Goal: Information Seeking & Learning: Learn about a topic

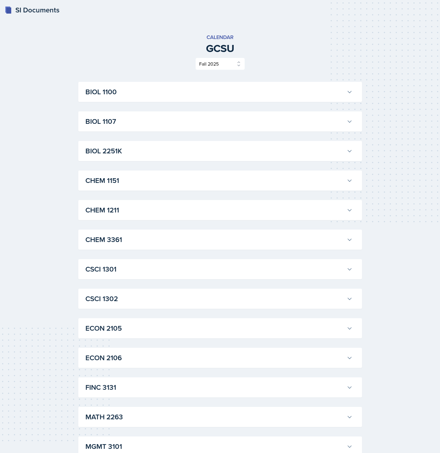
click at [159, 92] on h3 "BIOL 1100" at bounding box center [214, 92] width 259 height 11
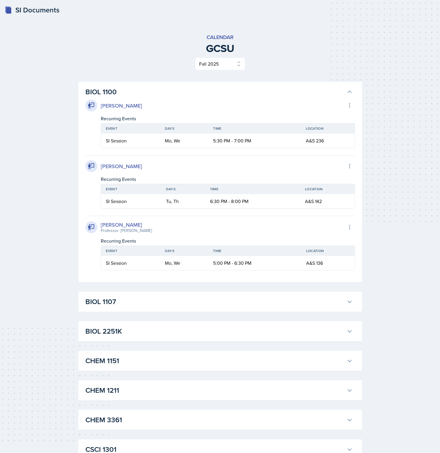
click at [94, 305] on h3 "BIOL 1107" at bounding box center [214, 302] width 259 height 11
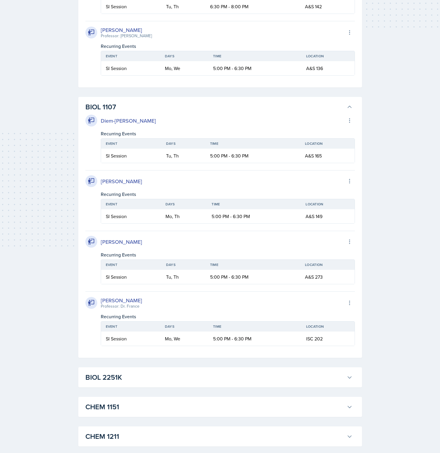
scroll to position [232, 0]
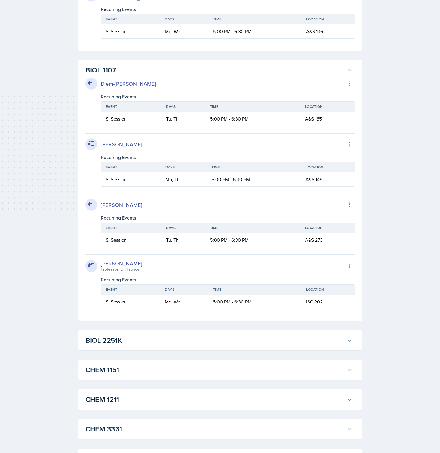
click at [120, 341] on h3 "BIOL 2251K" at bounding box center [214, 340] width 259 height 11
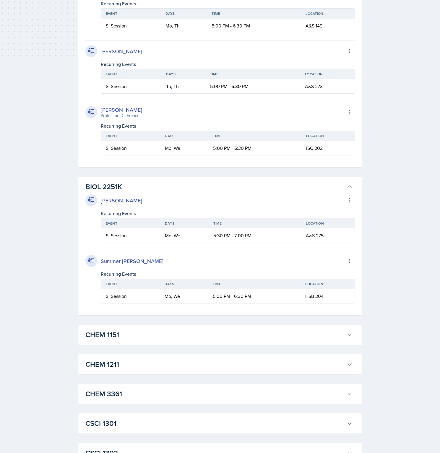
scroll to position [388, 0]
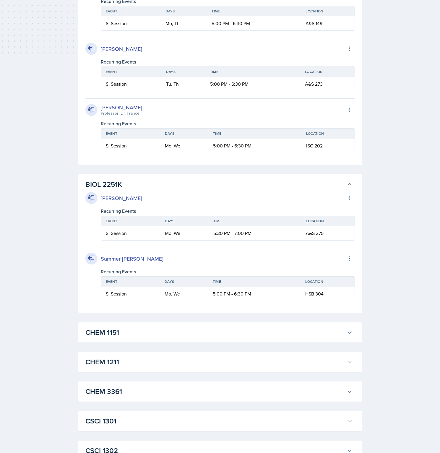
click at [119, 341] on div "CHEM 1151 Odeya Atar Export to Google Calendar Recurring Events Event Days Time…" at bounding box center [220, 333] width 284 height 20
click at [119, 337] on h3 "CHEM 1151" at bounding box center [214, 332] width 259 height 11
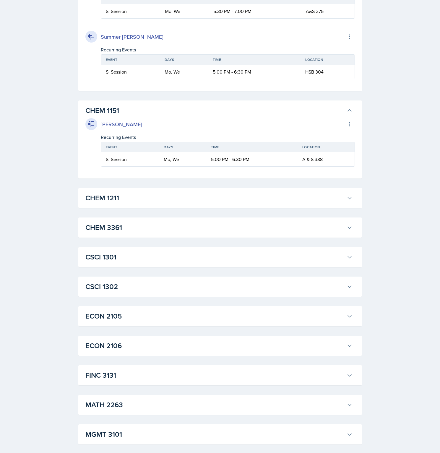
scroll to position [610, 0]
click at [129, 193] on button "CHEM 1211" at bounding box center [219, 197] width 270 height 13
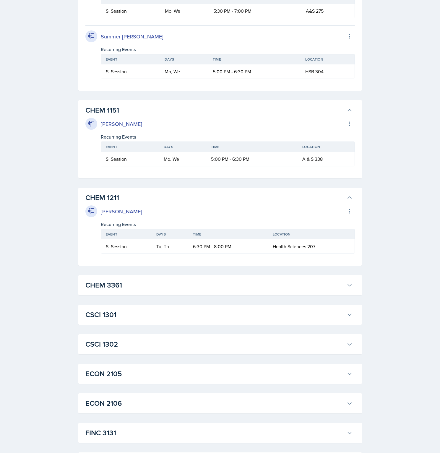
click at [132, 287] on h3 "CHEM 3361" at bounding box center [214, 285] width 259 height 11
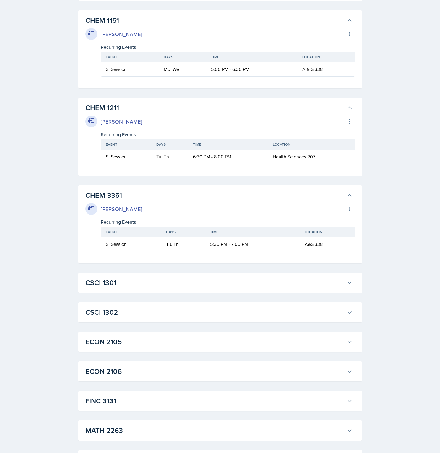
click at [128, 281] on h3 "CSCI 1301" at bounding box center [214, 283] width 259 height 11
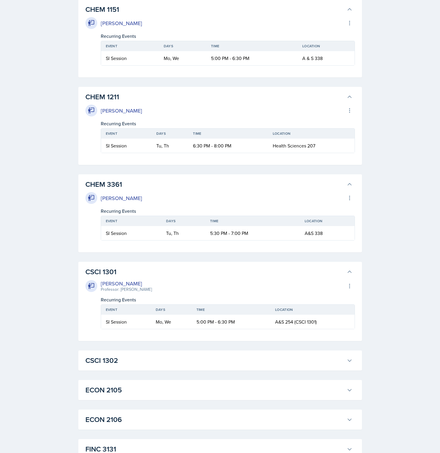
scroll to position [748, 0]
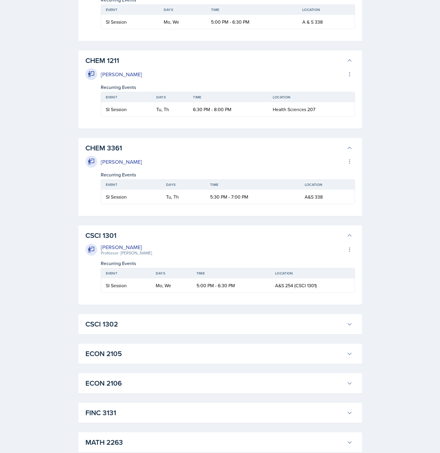
click at [118, 331] on div "CSCI 1302 Linda Matheny Professor: Dr.Liu Export to Google Calendar Recurring E…" at bounding box center [220, 324] width 284 height 20
click at [118, 327] on h3 "CSCI 1302" at bounding box center [214, 324] width 259 height 11
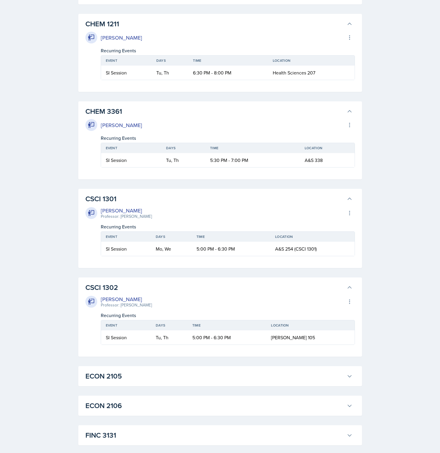
scroll to position [837, 0]
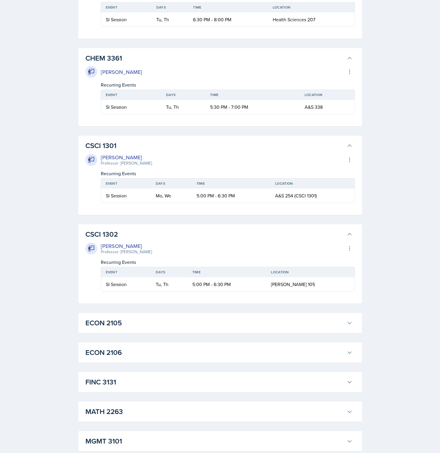
click at [115, 325] on h3 "ECON 2105" at bounding box center [214, 323] width 259 height 11
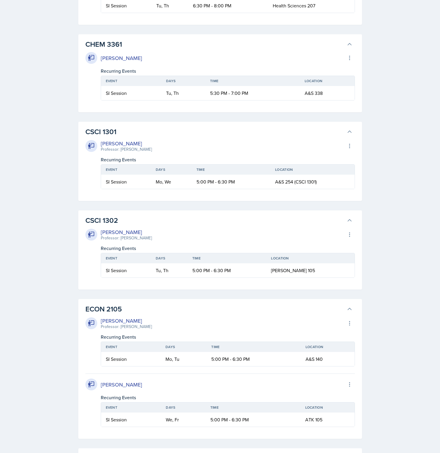
scroll to position [965, 0]
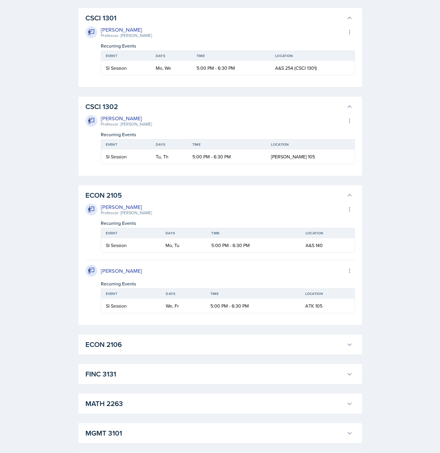
click at [114, 348] on h3 "ECON 2106" at bounding box center [214, 344] width 259 height 11
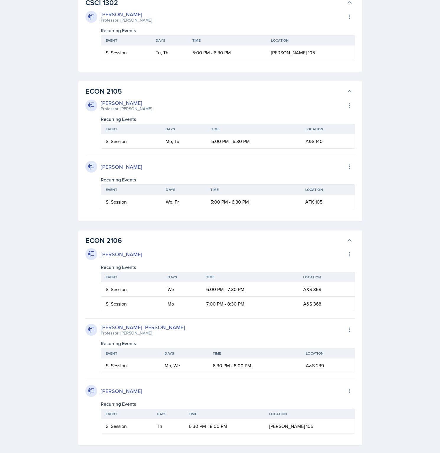
scroll to position [1173, 0]
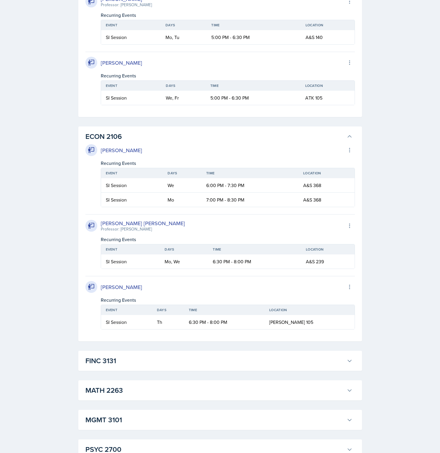
click at [111, 361] on h3 "FINC 3131" at bounding box center [214, 361] width 259 height 11
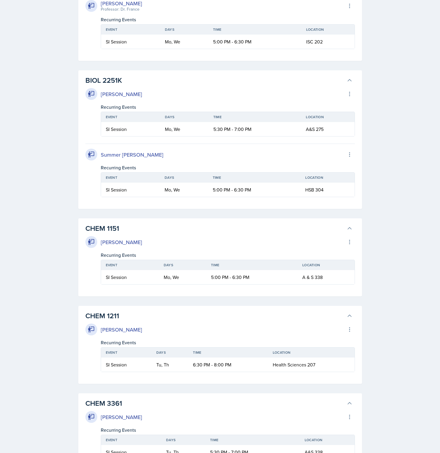
scroll to position [0, 0]
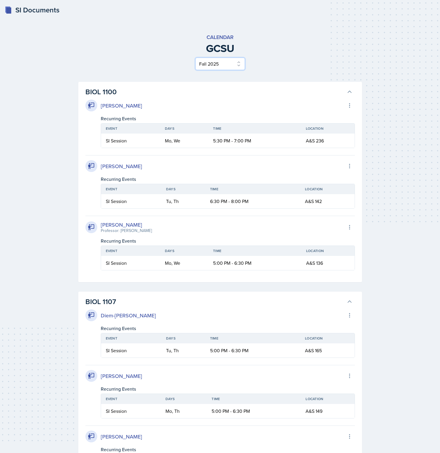
select select "e7b6c66a-987a-4ab3-92d3-5526cc86007b"
click option "Spring 2025" at bounding box center [0, 0] width 0 height 0
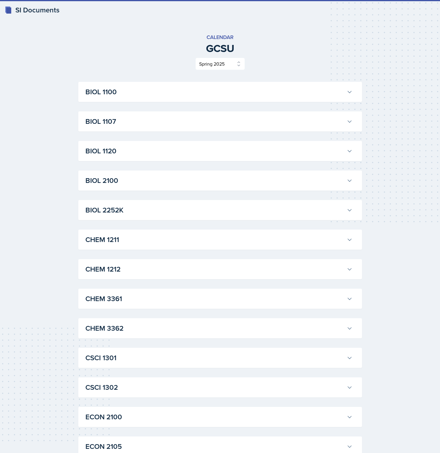
click at [181, 96] on h3 "BIOL 1100" at bounding box center [214, 92] width 259 height 11
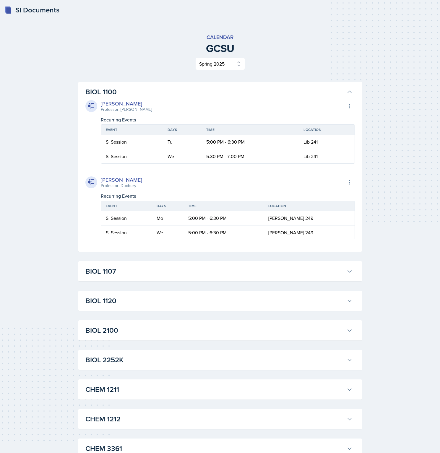
click at [119, 276] on h3 "BIOL 1107" at bounding box center [214, 271] width 259 height 11
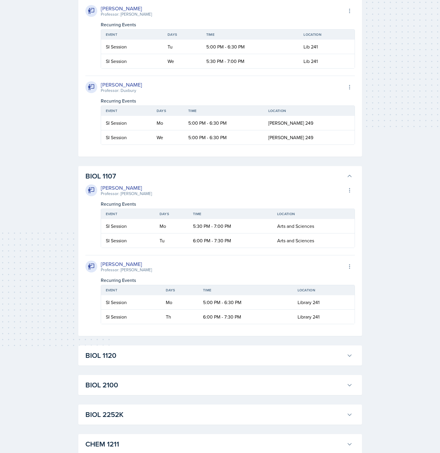
scroll to position [123, 0]
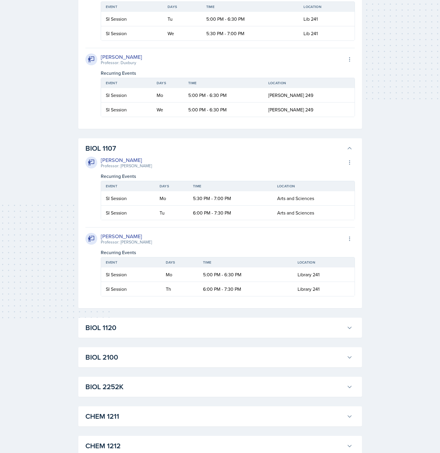
click at [122, 331] on h3 "BIOL 1120" at bounding box center [214, 328] width 259 height 11
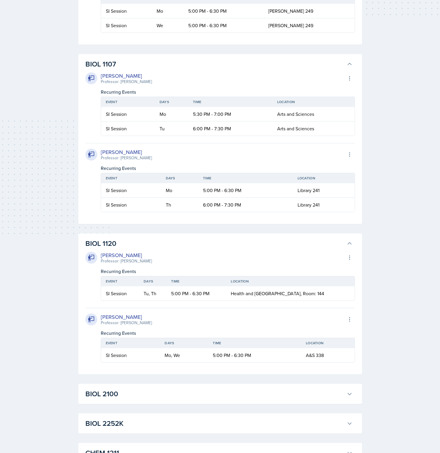
scroll to position [208, 0]
click at [109, 389] on h3 "BIOL 2100" at bounding box center [214, 393] width 259 height 11
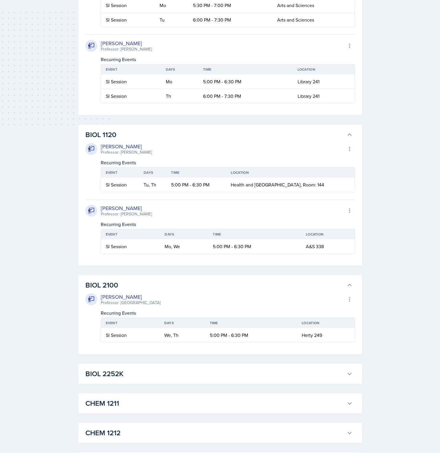
scroll to position [317, 0]
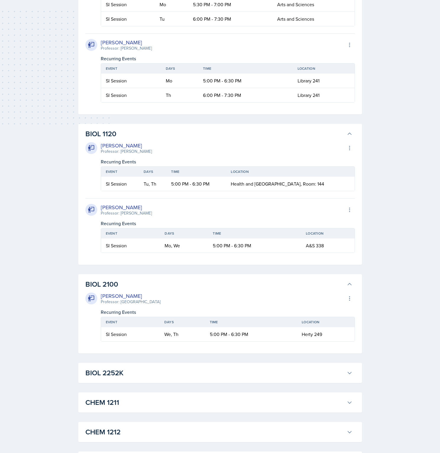
click at [110, 389] on div "BIOL 1100 Ren Peribonio Professor: Parrish Export to Google Calendar Recurring …" at bounding box center [220, 370] width 284 height 1210
click at [111, 376] on h3 "BIOL 2252K" at bounding box center [214, 373] width 259 height 11
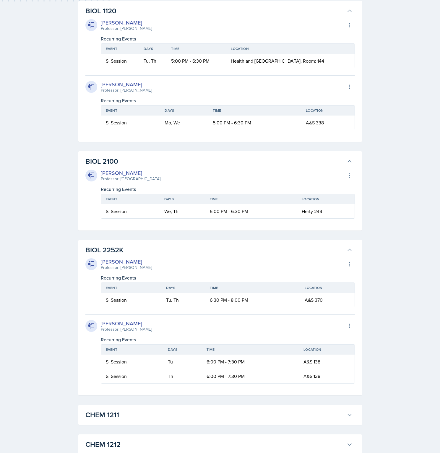
scroll to position [511, 0]
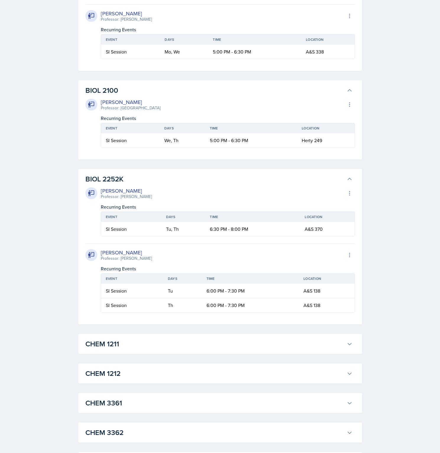
click at [112, 336] on div "CHEM 1211 Owen Campbell Export to Google Calendar Recurring Events Event Days T…" at bounding box center [220, 344] width 284 height 20
click at [114, 341] on h3 "CHEM 1211" at bounding box center [214, 344] width 259 height 11
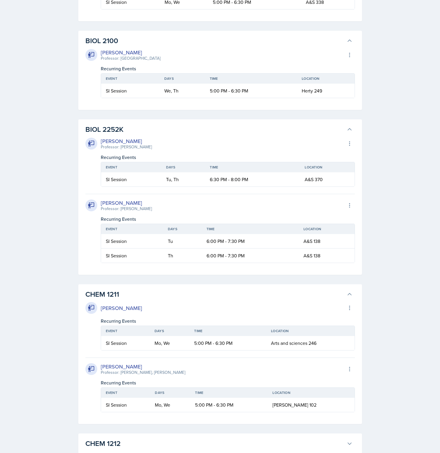
scroll to position [620, 0]
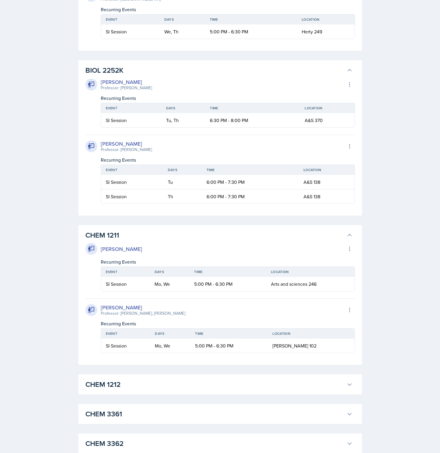
click at [110, 386] on h3 "CHEM 1212" at bounding box center [214, 384] width 259 height 11
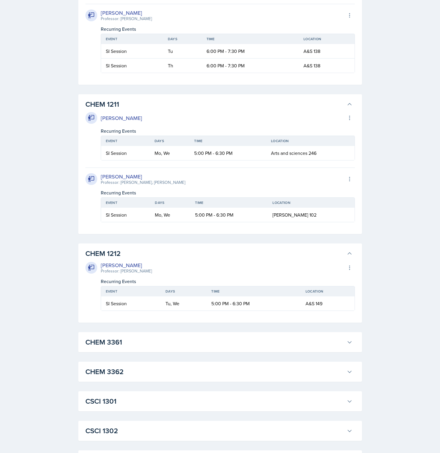
scroll to position [776, 0]
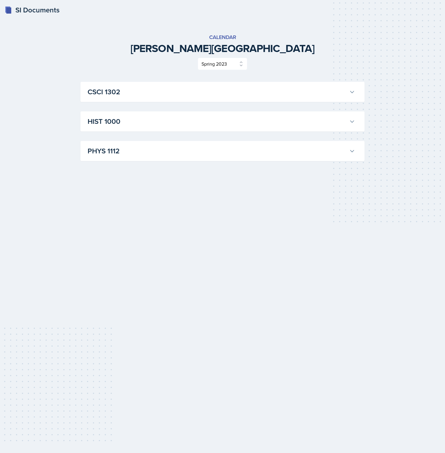
click at [139, 91] on h3 "CSCI 1302" at bounding box center [217, 92] width 259 height 11
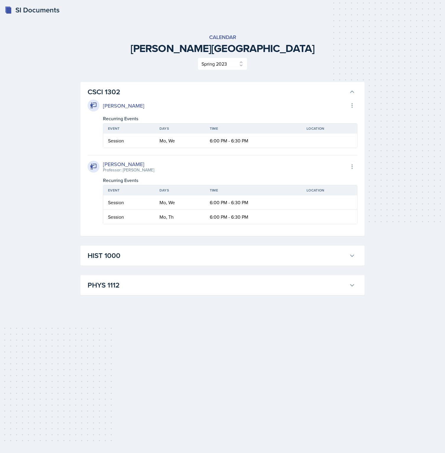
click at [128, 253] on h3 "HIST 1000" at bounding box center [217, 255] width 259 height 11
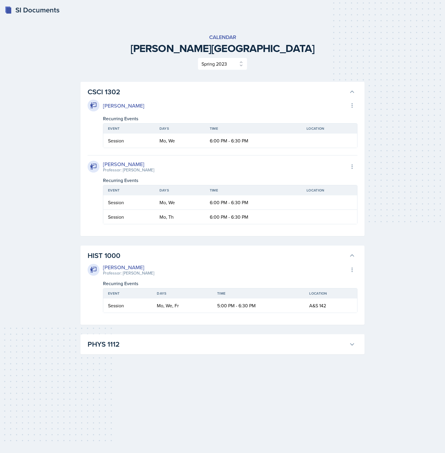
click at [153, 344] on h3 "PHYS 1112" at bounding box center [217, 344] width 259 height 11
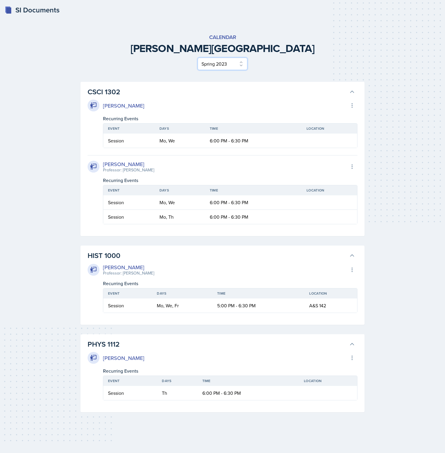
click option "Fall 2022" at bounding box center [0, 0] width 0 height 0
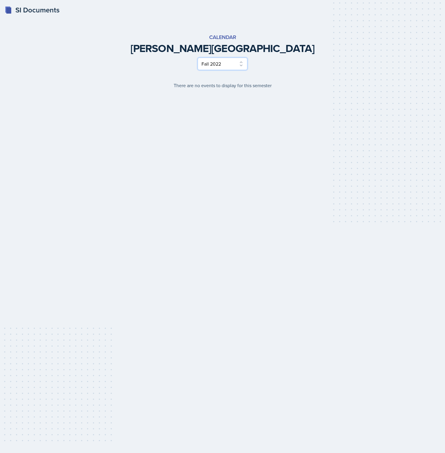
select select "1c5b91d5-38f6-4a7d-926e-e78d2dcc0362"
click option "Spring 2022" at bounding box center [0, 0] width 0 height 0
